Goal: Navigation & Orientation: Find specific page/section

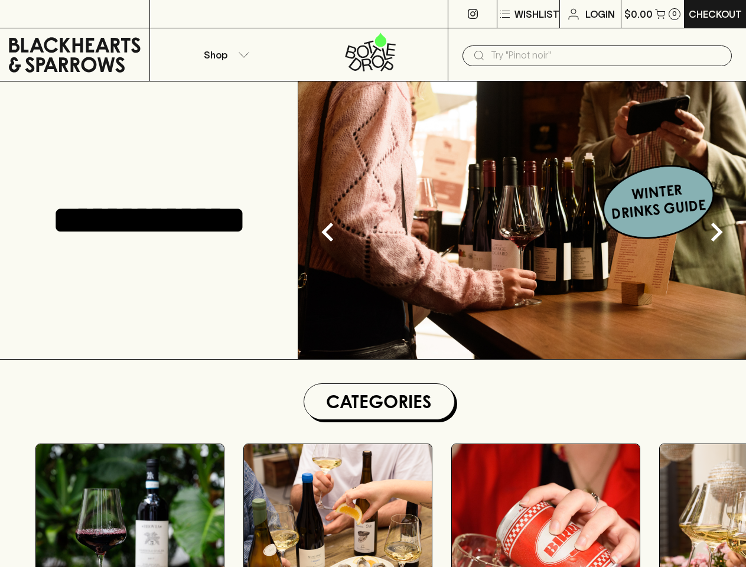
click at [527, 14] on p "Wishlist" at bounding box center [536, 14] width 45 height 14
click at [224, 54] on div at bounding box center [373, 283] width 746 height 567
click at [597, 55] on input "text" at bounding box center [606, 55] width 231 height 19
click at [716, 232] on icon "Next" at bounding box center [716, 232] width 38 height 38
click at [328, 232] on icon "Previous" at bounding box center [328, 232] width 38 height 38
